Goal: Task Accomplishment & Management: Complete application form

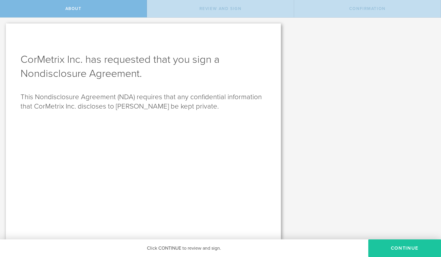
click at [394, 247] on button "Continue" at bounding box center [404, 248] width 73 height 18
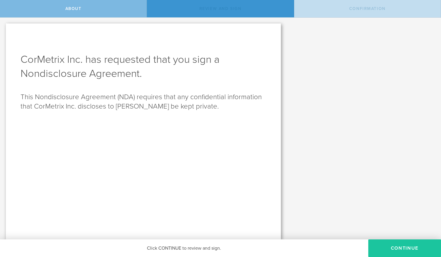
click at [395, 245] on button "Continue" at bounding box center [404, 248] width 73 height 18
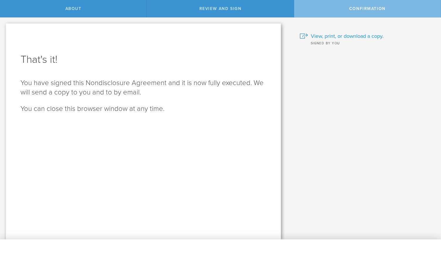
click at [340, 35] on span "View, print, or download a copy." at bounding box center [347, 36] width 73 height 8
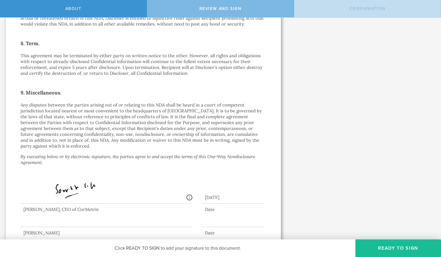
scroll to position [465, 0]
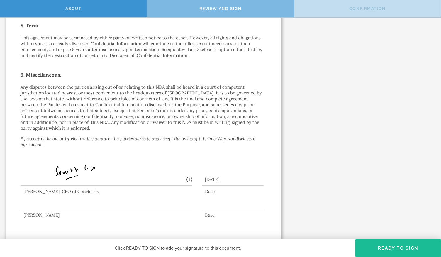
click at [62, 199] on div at bounding box center [107, 197] width 172 height 23
click at [385, 249] on button "Ready to Sign" at bounding box center [398, 248] width 86 height 18
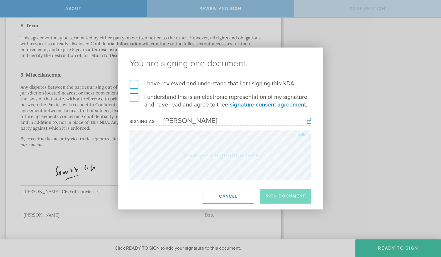
click at [133, 85] on label "I have reviewed and understand that I am signing this NDA." at bounding box center [221, 84] width 182 height 8
click at [0, 0] on input "I have reviewed and understand that I am signing this NDA." at bounding box center [0, 0] width 0 height 0
click at [132, 99] on label "I understand this is an electronic representation of my signature, and have rea…" at bounding box center [221, 100] width 182 height 15
click at [0, 0] on input "I understand this is an electronic representation of my signature, and have rea…" at bounding box center [0, 0] width 0 height 0
click at [276, 193] on button "Sign Document" at bounding box center [286, 196] width 52 height 15
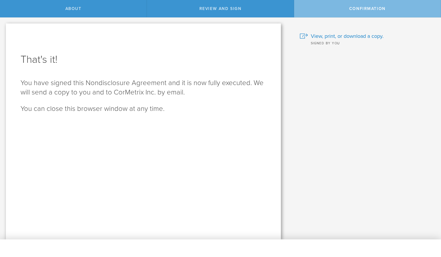
scroll to position [0, 0]
click at [323, 36] on span "View, print, or download a copy." at bounding box center [347, 36] width 73 height 8
